Goal: Task Accomplishment & Management: Manage account settings

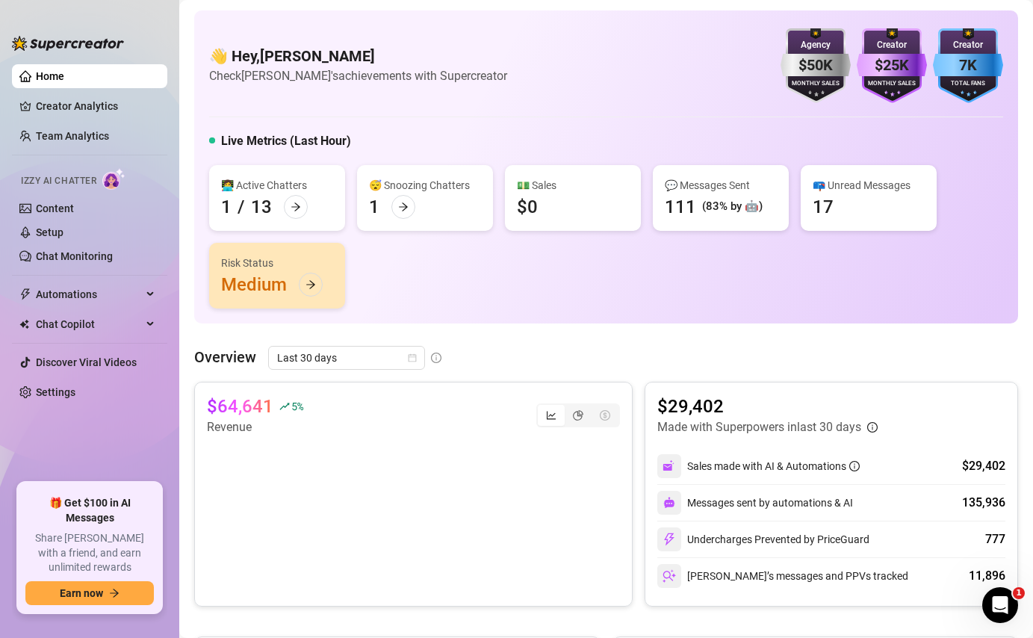
click at [76, 130] on link "Team Analytics" at bounding box center [72, 136] width 73 height 12
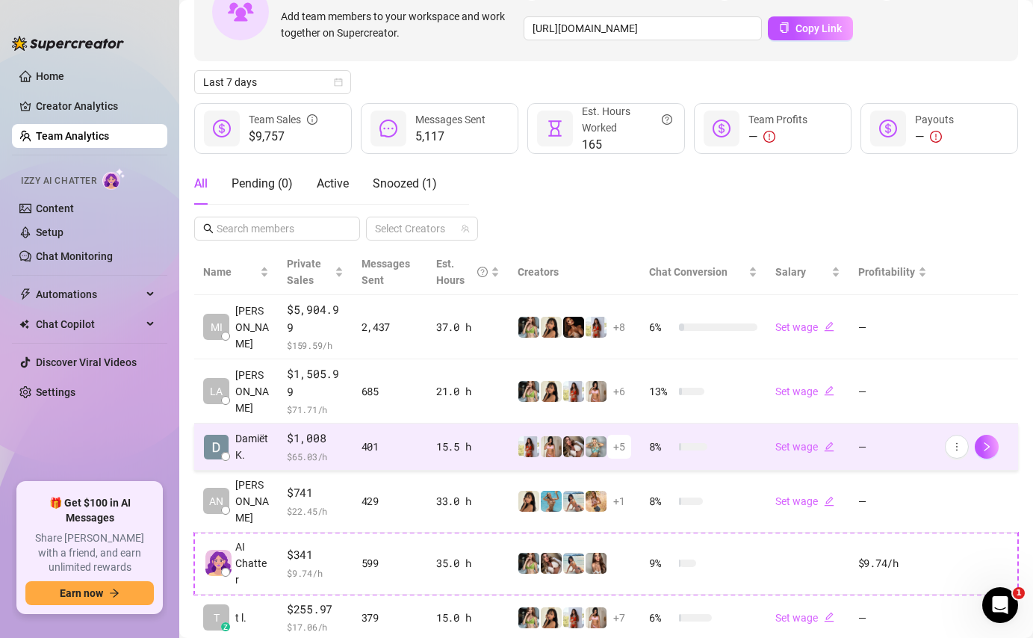
scroll to position [106, 0]
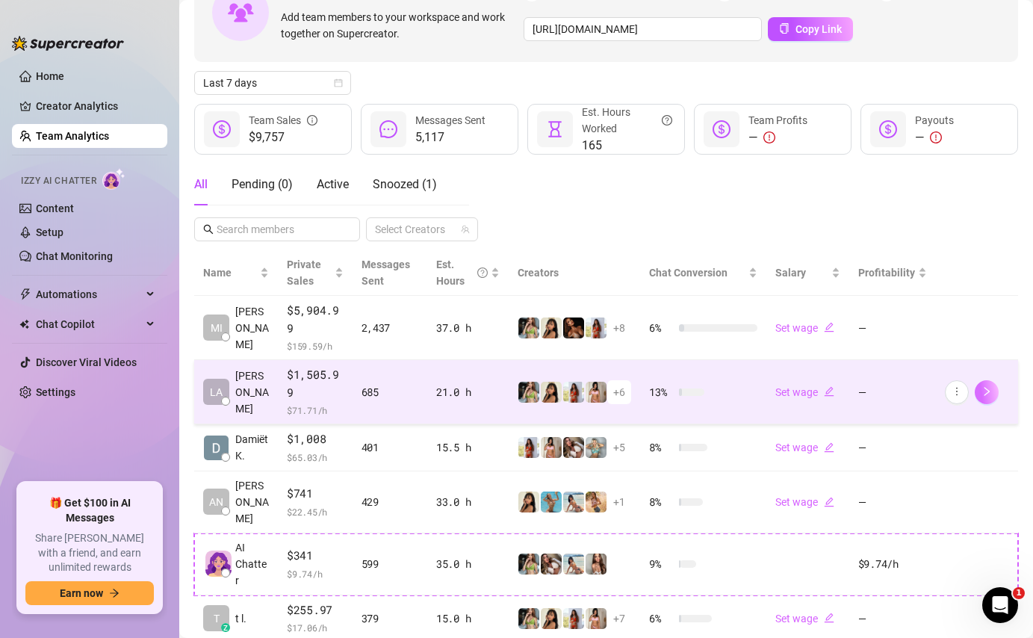
click at [987, 386] on icon "right" at bounding box center [986, 391] width 10 height 10
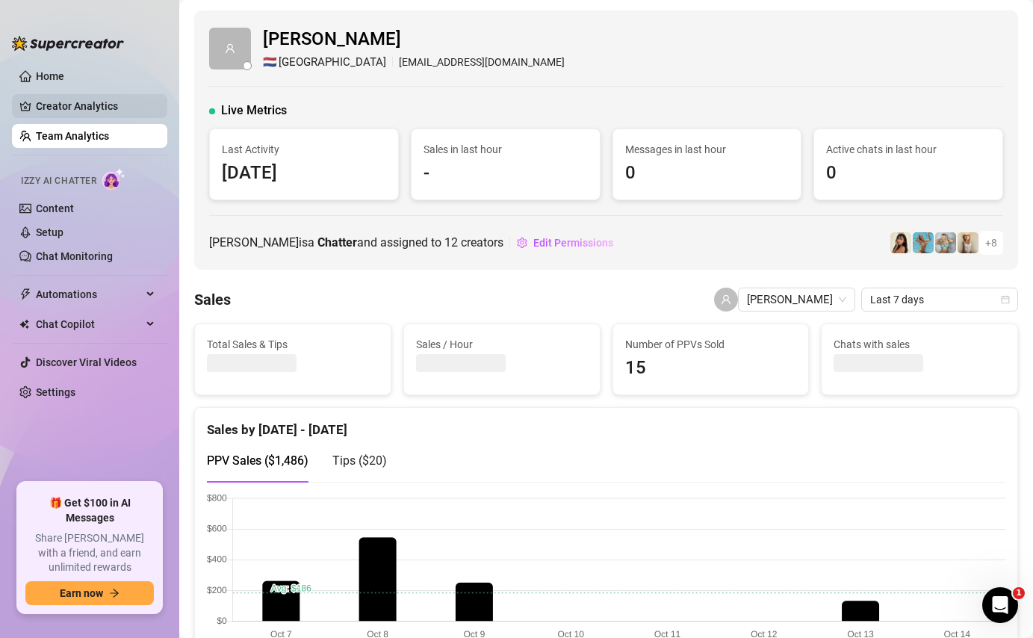
click at [75, 111] on link "Creator Analytics" at bounding box center [95, 106] width 119 height 24
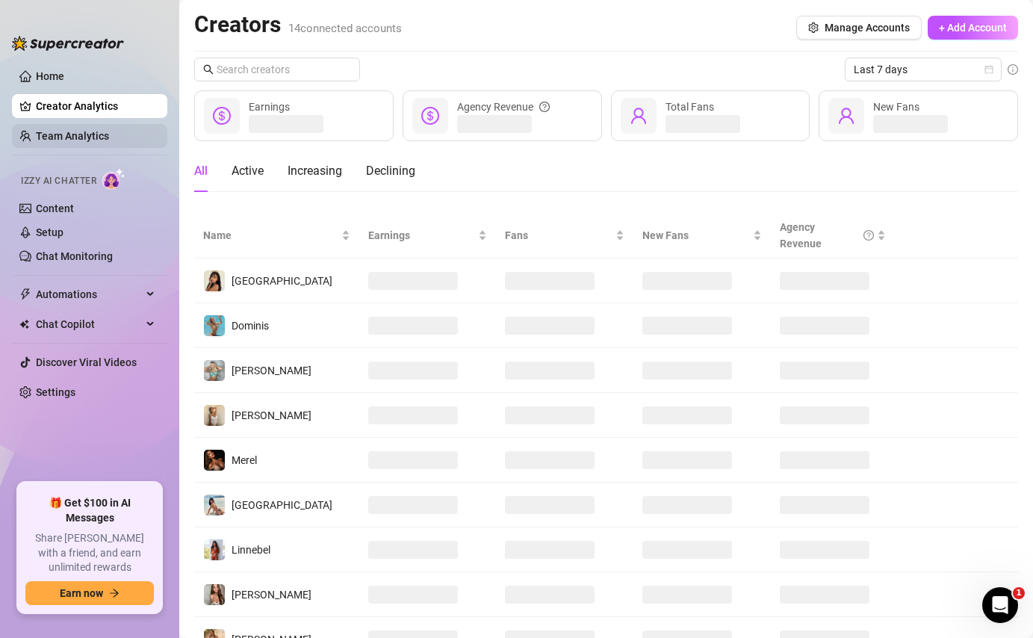
click at [79, 130] on link "Team Analytics" at bounding box center [72, 136] width 73 height 12
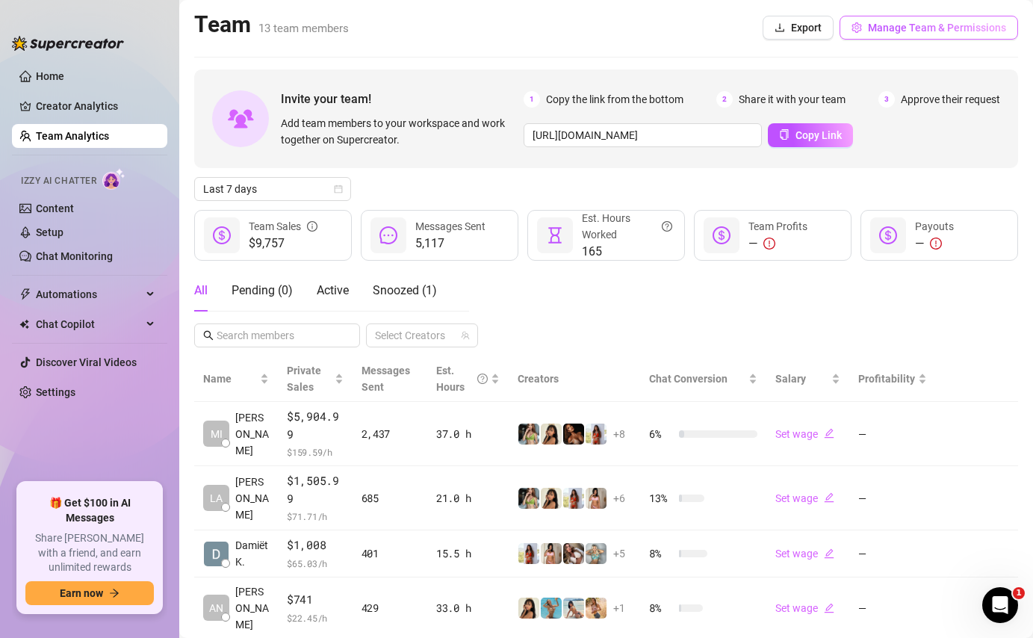
click at [879, 28] on span "Manage Team & Permissions" at bounding box center [937, 28] width 138 height 12
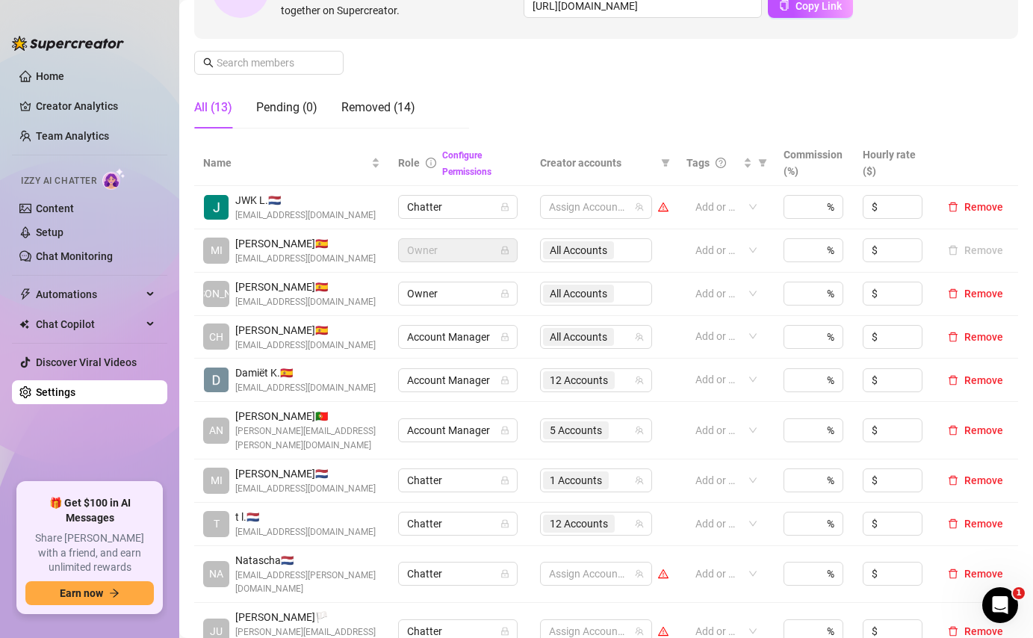
scroll to position [270, 0]
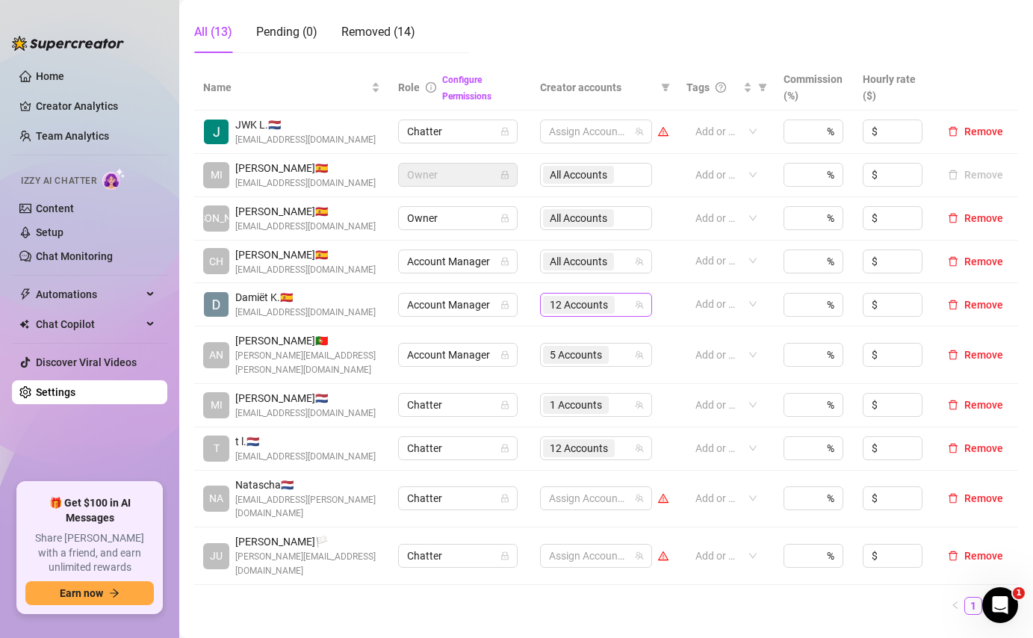
click at [579, 302] on span "12 Accounts" at bounding box center [579, 304] width 58 height 16
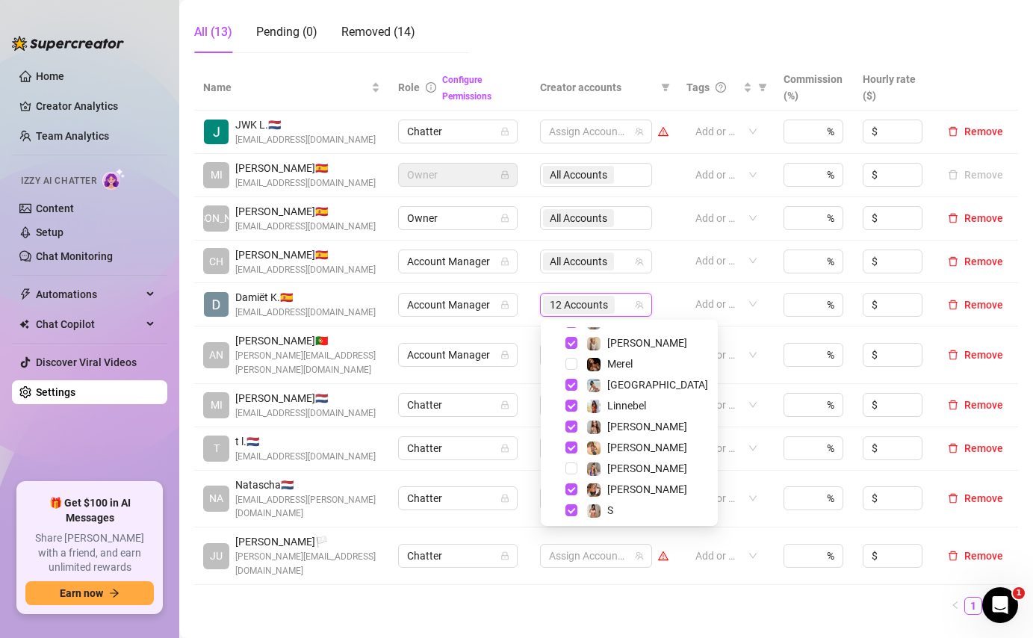
scroll to position [79, 0]
click at [570, 422] on span "Select tree node" at bounding box center [571, 424] width 12 height 12
click at [575, 597] on ul "1 2" at bounding box center [606, 606] width 824 height 18
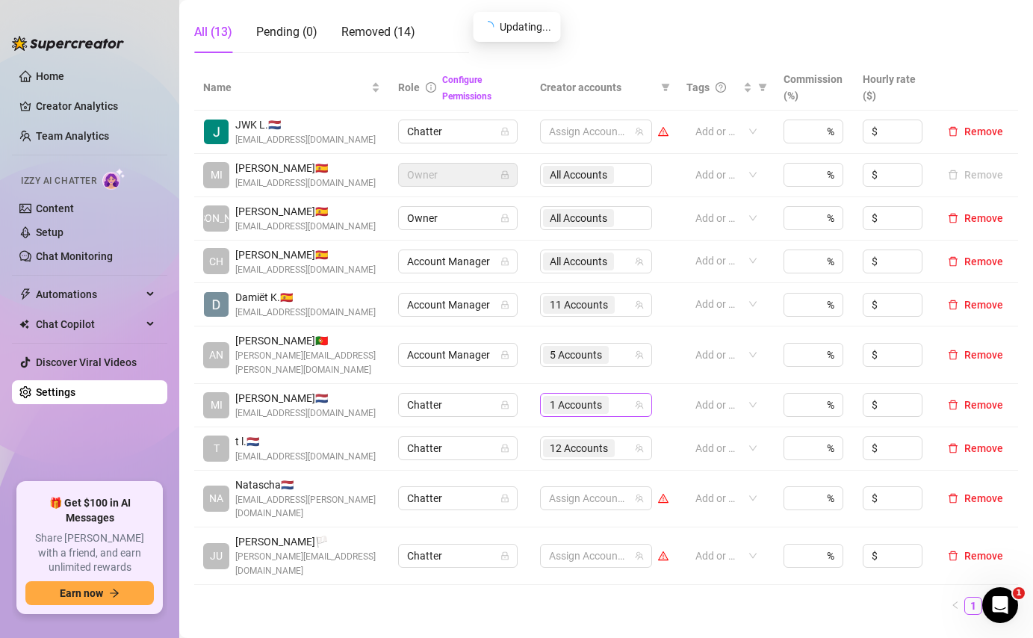
click at [589, 396] on span "1 Accounts" at bounding box center [576, 404] width 52 height 16
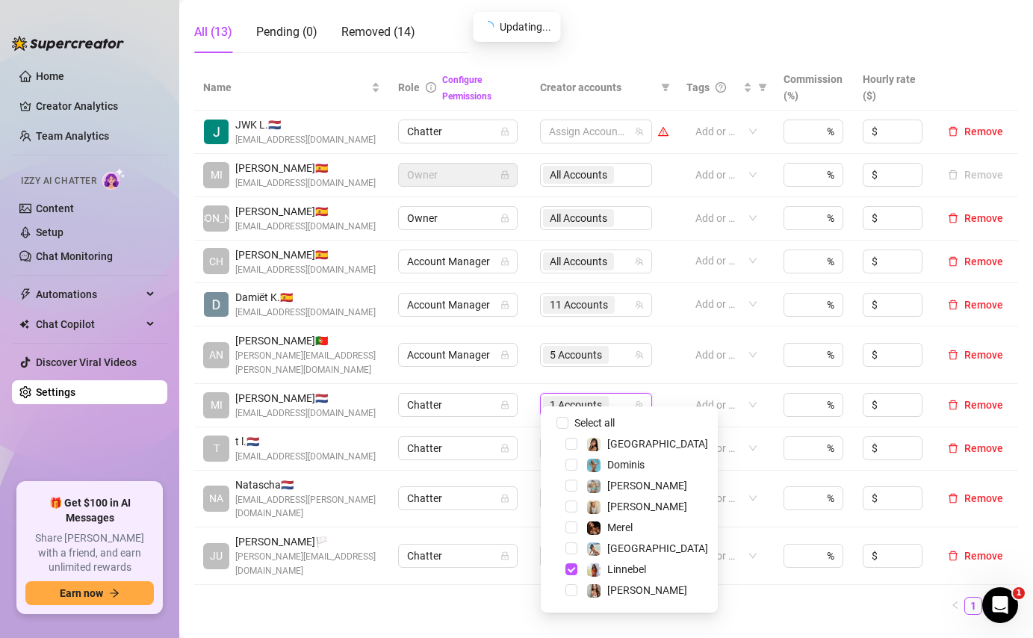
click at [521, 575] on div "Name Role Configure Permissions Creator accounts Tags Commission (%) Hourly rat…" at bounding box center [606, 345] width 824 height 561
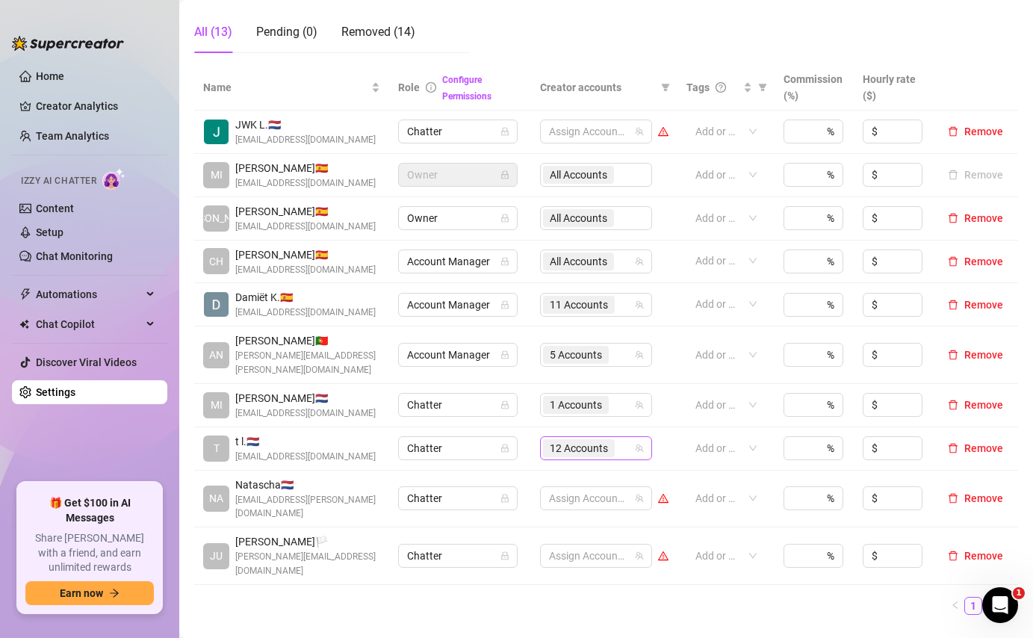
click at [589, 440] on span "12 Accounts" at bounding box center [579, 448] width 58 height 16
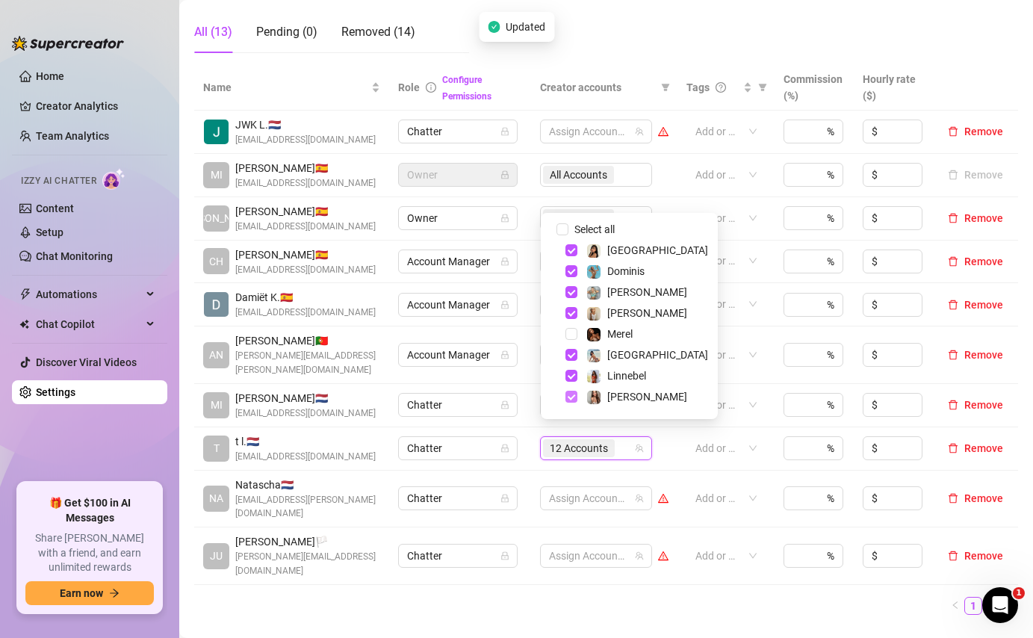
click at [570, 394] on span "Select tree node" at bounding box center [571, 396] width 12 height 12
click at [606, 597] on ul "1 2" at bounding box center [606, 606] width 824 height 18
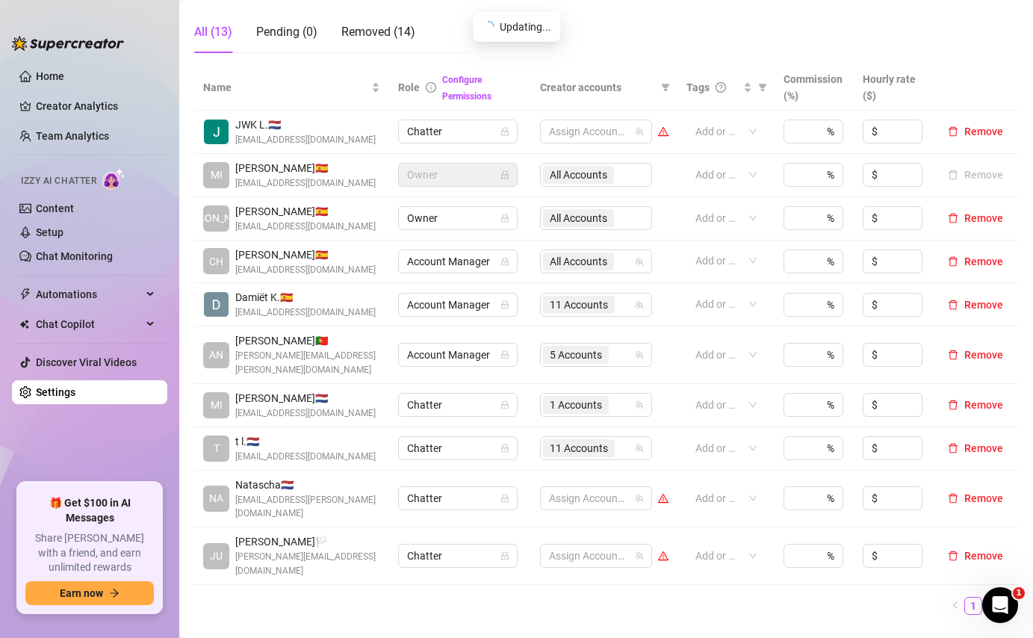
click at [992, 597] on link "2" at bounding box center [991, 605] width 16 height 16
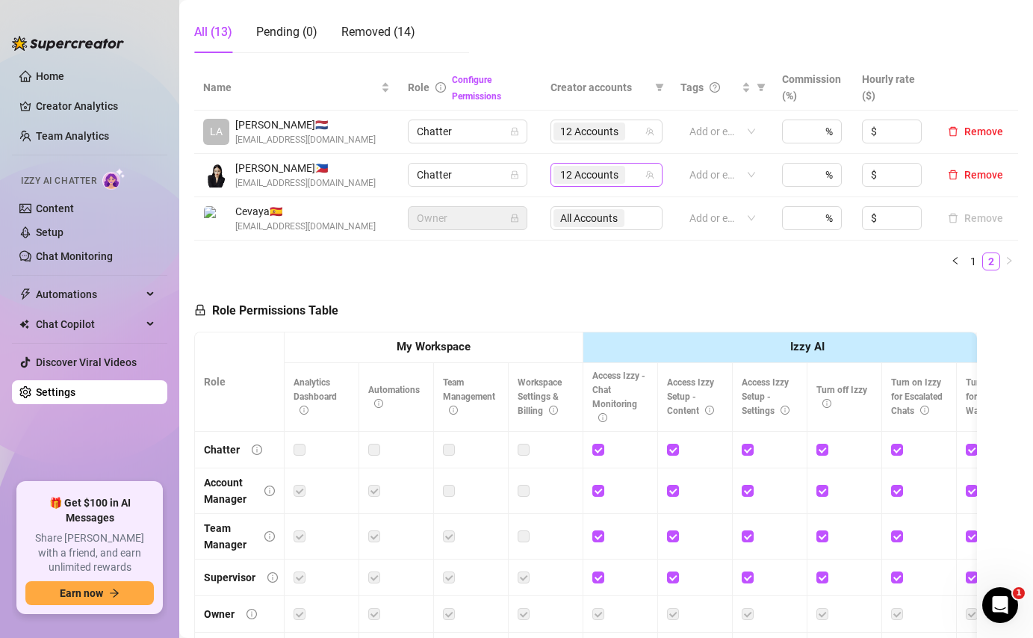
click at [570, 179] on span "12 Accounts" at bounding box center [589, 174] width 58 height 16
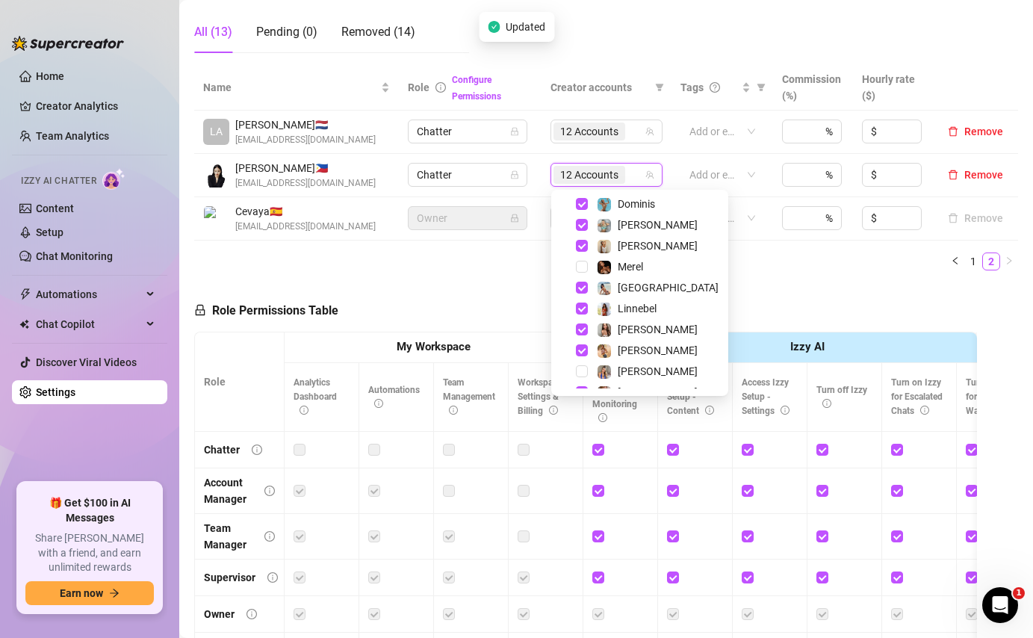
scroll to position [45, 0]
click at [582, 327] on span "Select tree node" at bounding box center [582, 329] width 12 height 12
click at [495, 296] on div "Role Permissions Table Role My Workspace Izzy AI OnlyFans Side Menu OnlyFans Ch…" at bounding box center [585, 494] width 782 height 424
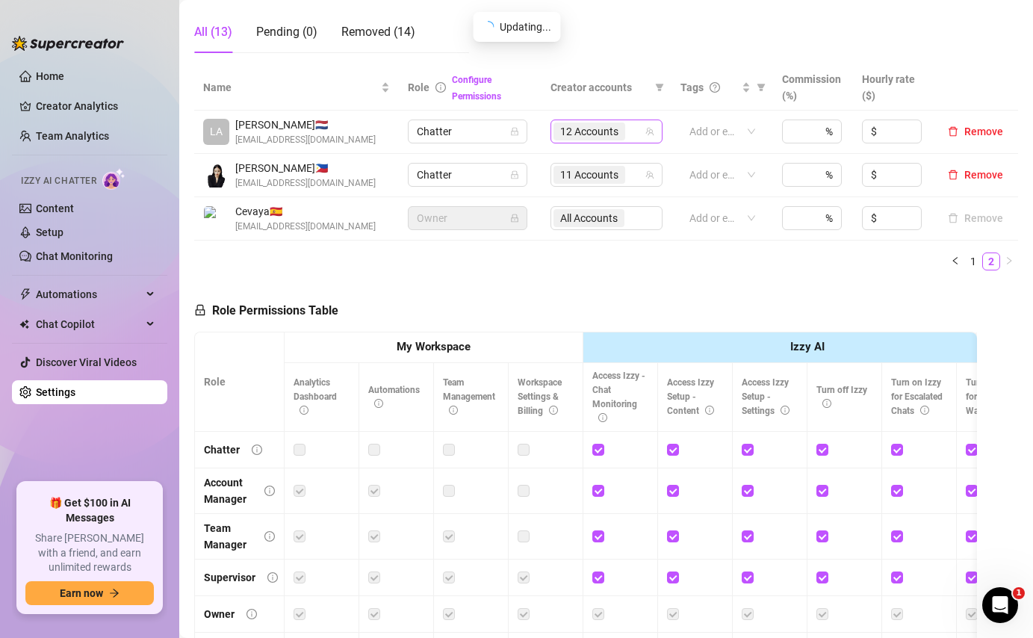
click at [576, 135] on span "12 Accounts" at bounding box center [589, 131] width 58 height 16
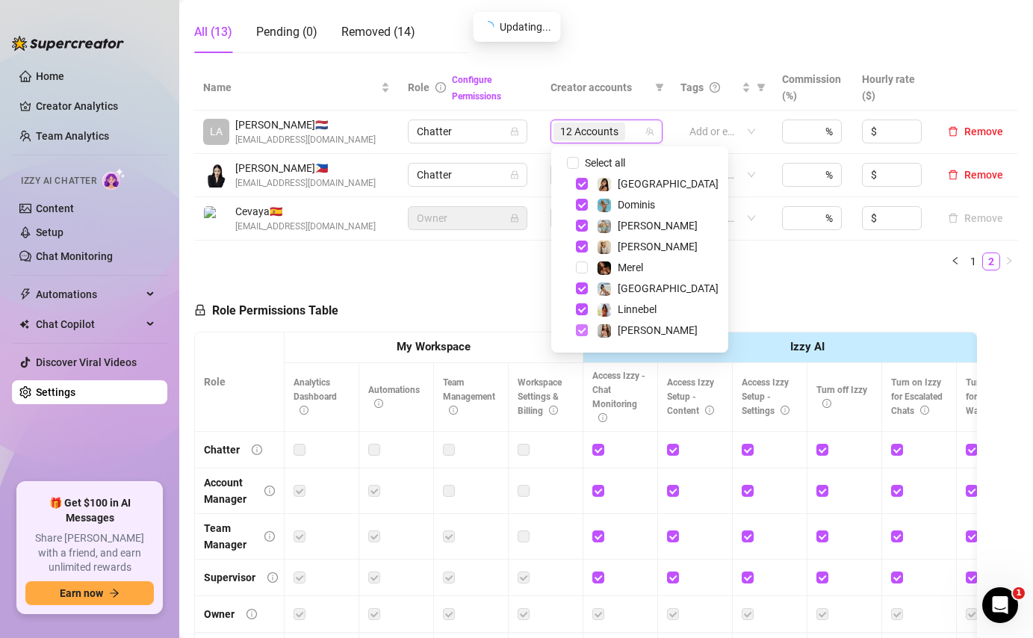
click at [581, 328] on span "Select tree node" at bounding box center [582, 330] width 12 height 12
click at [466, 302] on div "Role Permissions Table Role My Workspace Izzy AI OnlyFans Side Menu OnlyFans Ch…" at bounding box center [585, 494] width 782 height 424
